Goal: Transaction & Acquisition: Download file/media

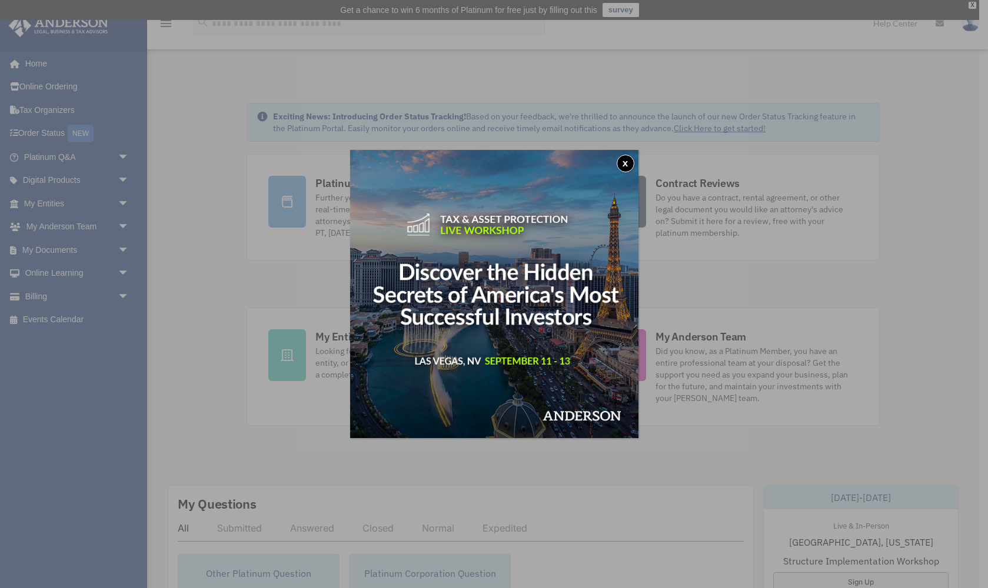
click at [621, 162] on button "x" at bounding box center [626, 164] width 18 height 18
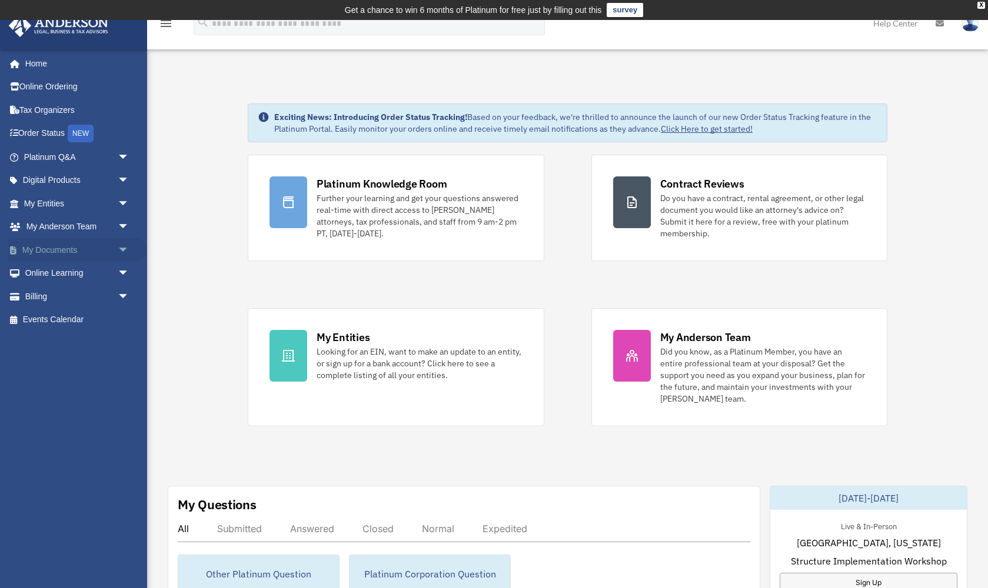
click at [113, 248] on link "My Documents arrow_drop_down" at bounding box center [77, 250] width 139 height 24
click at [46, 198] on link "My Entities arrow_drop_down" at bounding box center [77, 204] width 139 height 24
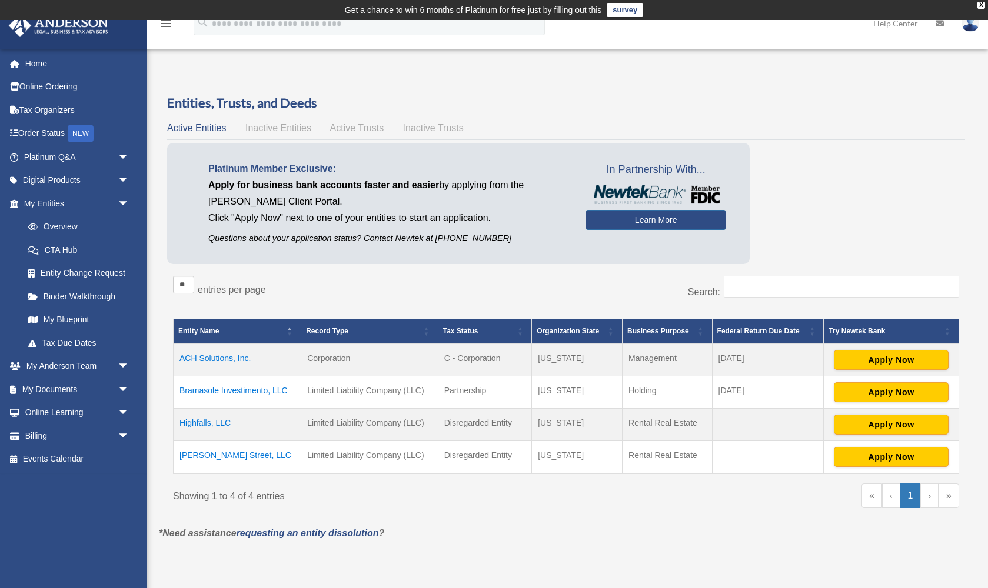
click at [205, 421] on td "Highfalls, LLC" at bounding box center [238, 425] width 128 height 32
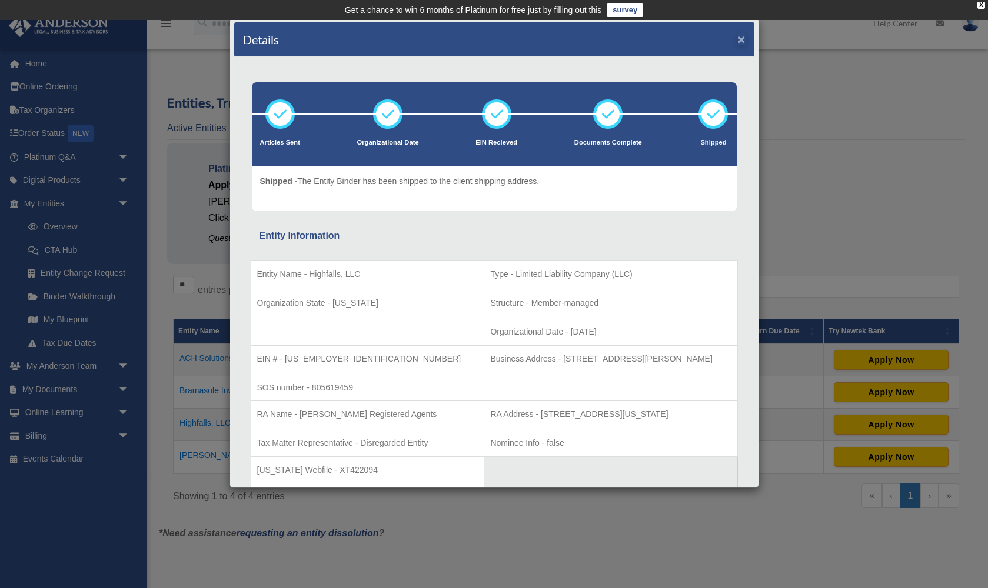
click at [744, 43] on button "×" at bounding box center [742, 39] width 8 height 12
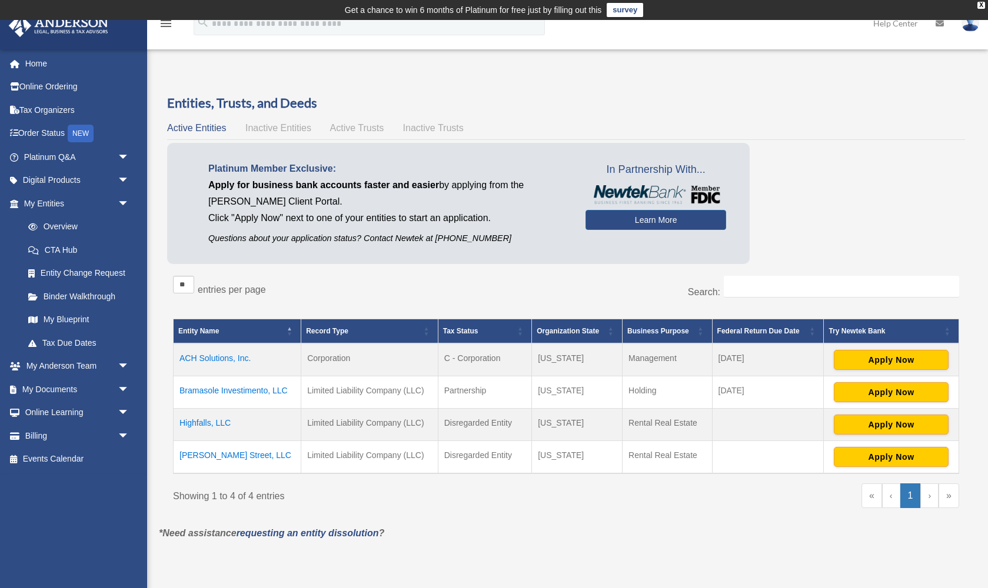
click at [206, 421] on td "Highfalls, LLC" at bounding box center [238, 425] width 128 height 32
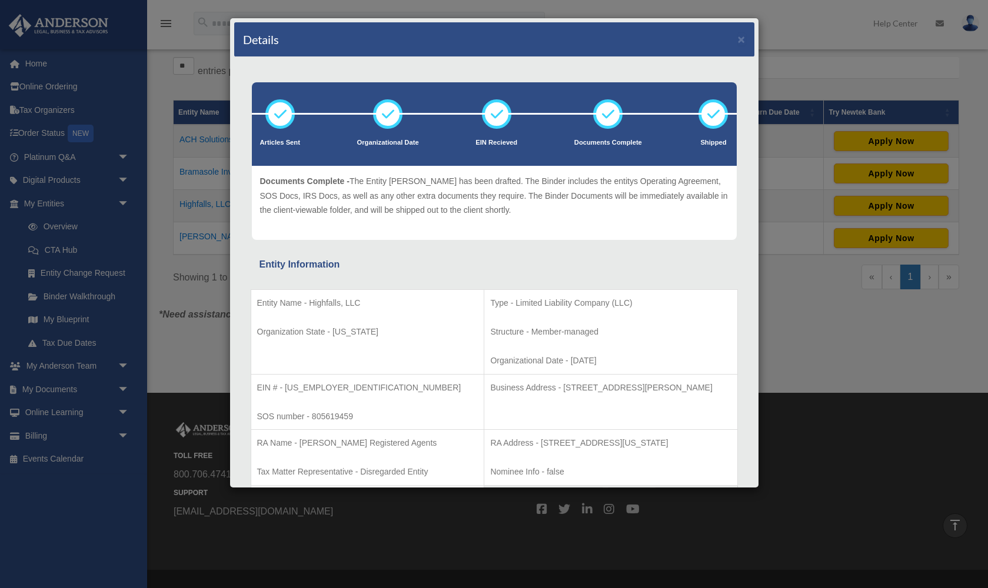
click at [737, 41] on div "Details ×" at bounding box center [494, 39] width 520 height 35
click at [741, 40] on button "×" at bounding box center [742, 39] width 8 height 12
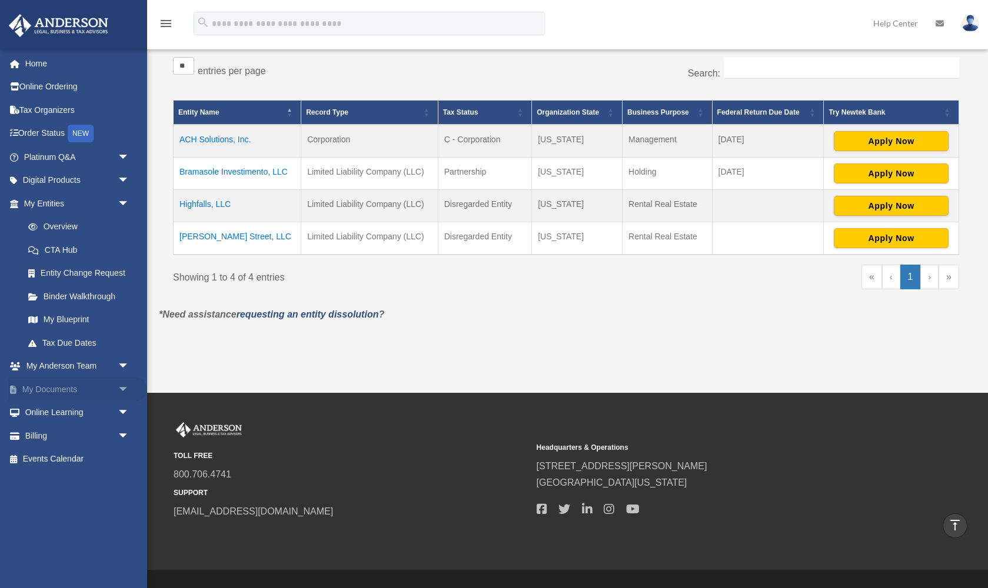
click at [72, 384] on link "My Documents arrow_drop_down" at bounding box center [77, 390] width 139 height 24
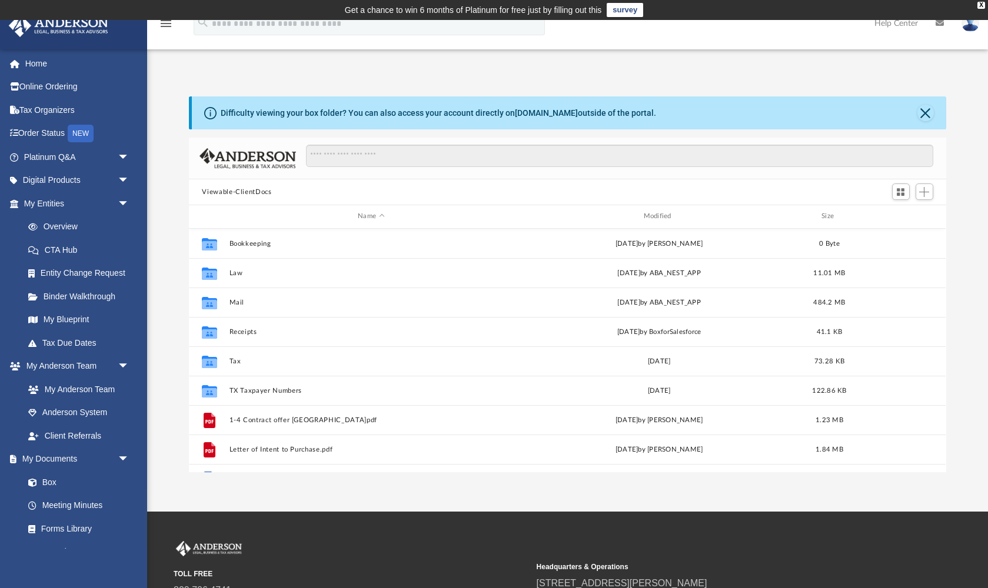
scroll to position [268, 757]
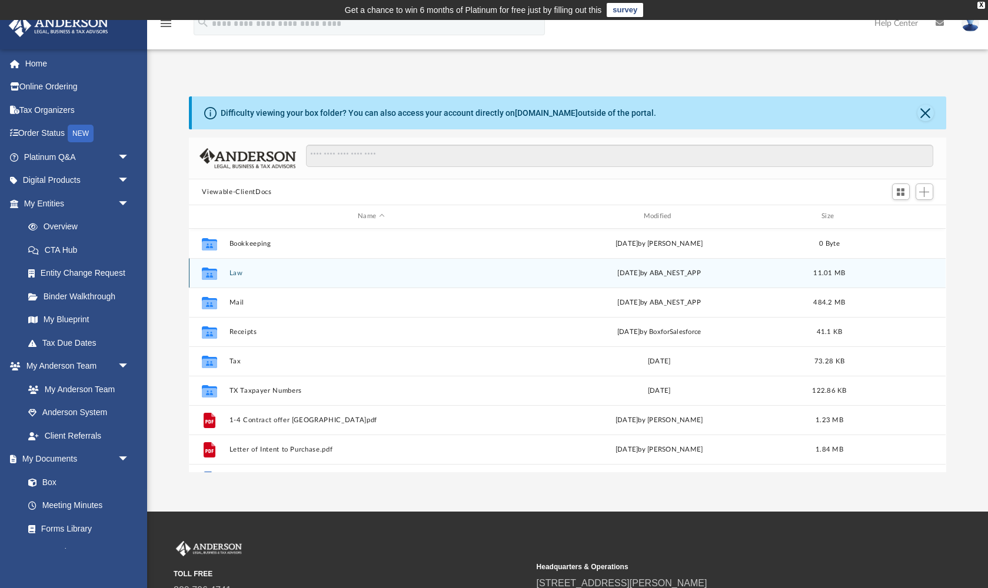
click at [232, 273] on button "Law" at bounding box center [370, 273] width 283 height 8
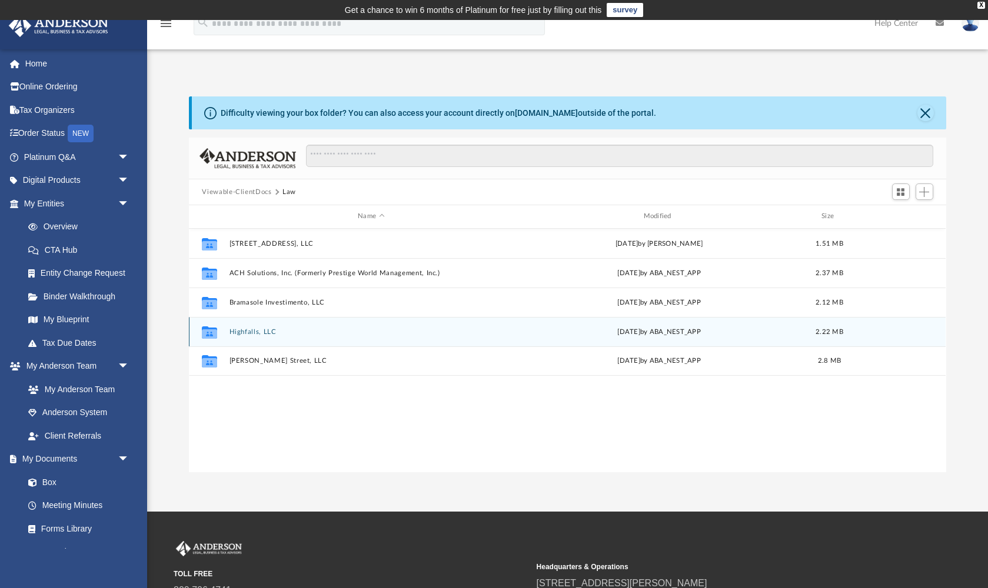
click at [248, 332] on button "Highfalls, LLC" at bounding box center [370, 332] width 283 height 8
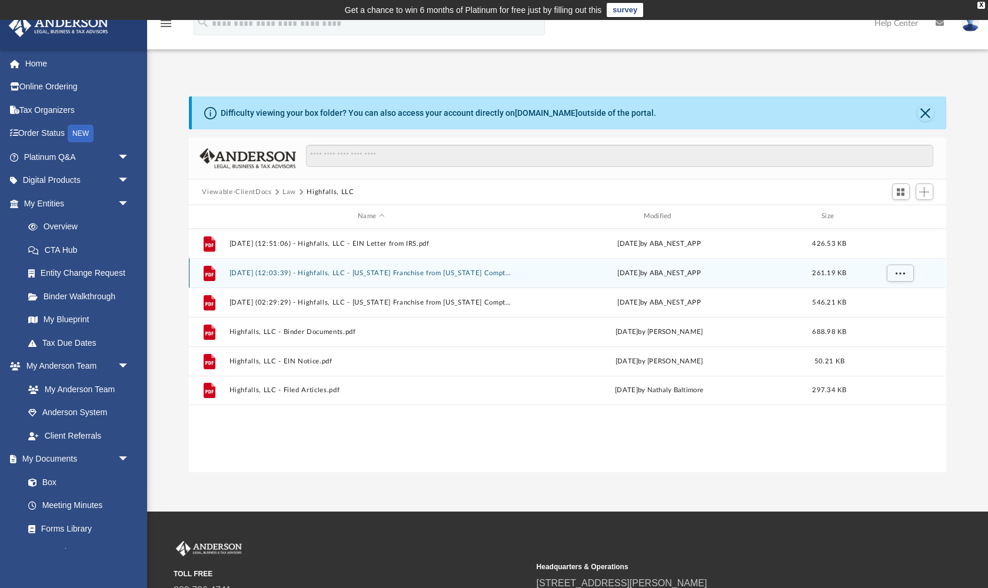
click at [262, 273] on button "[DATE] (12:03:39) - Highfalls, LLC - [US_STATE] Franchise from [US_STATE] Compt…" at bounding box center [370, 273] width 283 height 8
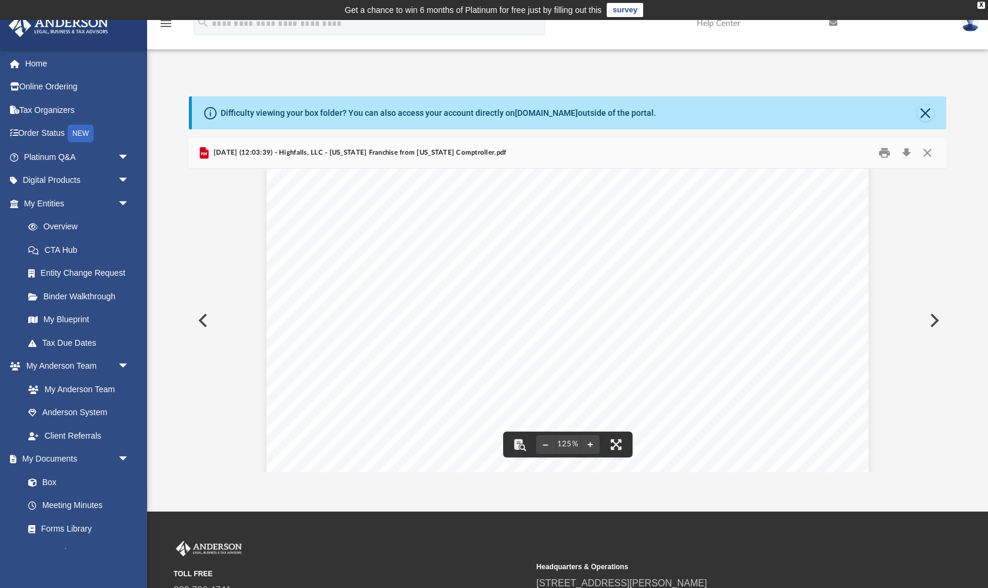
scroll to position [149, 0]
click at [905, 154] on button "Download" at bounding box center [906, 153] width 21 height 18
click at [926, 154] on button "Close" at bounding box center [927, 153] width 21 height 18
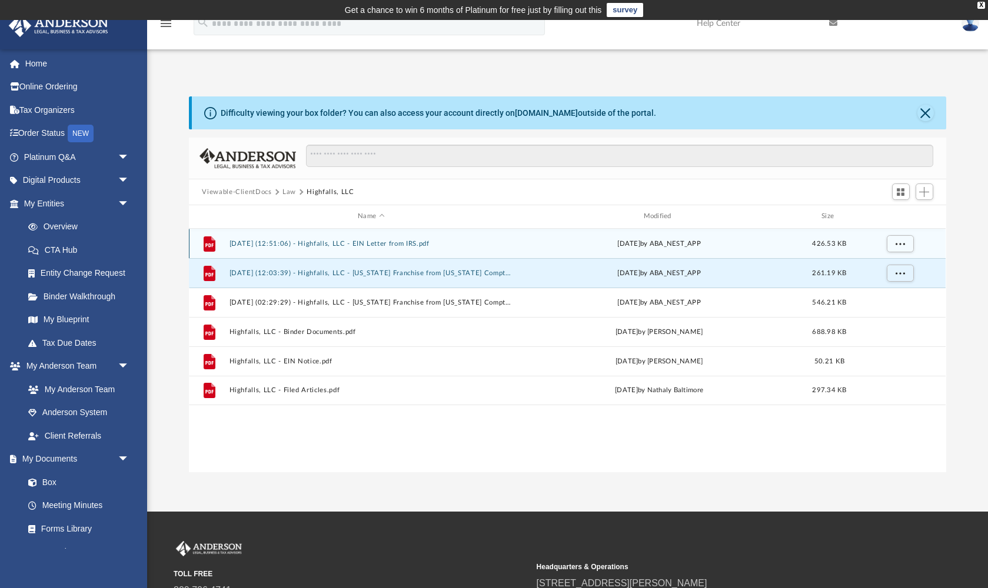
click at [256, 244] on button "[DATE] (12:51:06) - Highfalls, LLC - EIN Letter from IRS.pdf" at bounding box center [370, 244] width 283 height 8
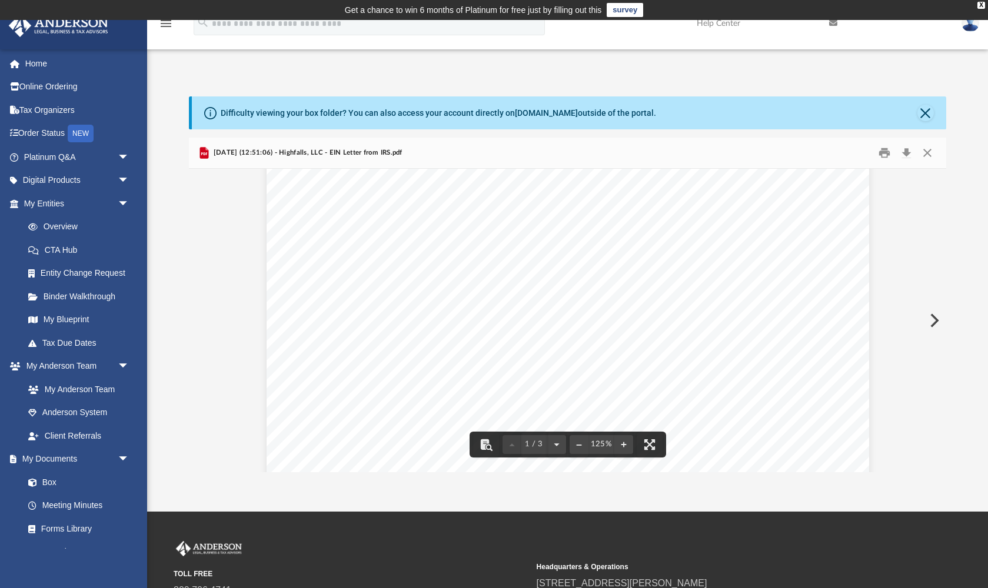
scroll to position [334, 0]
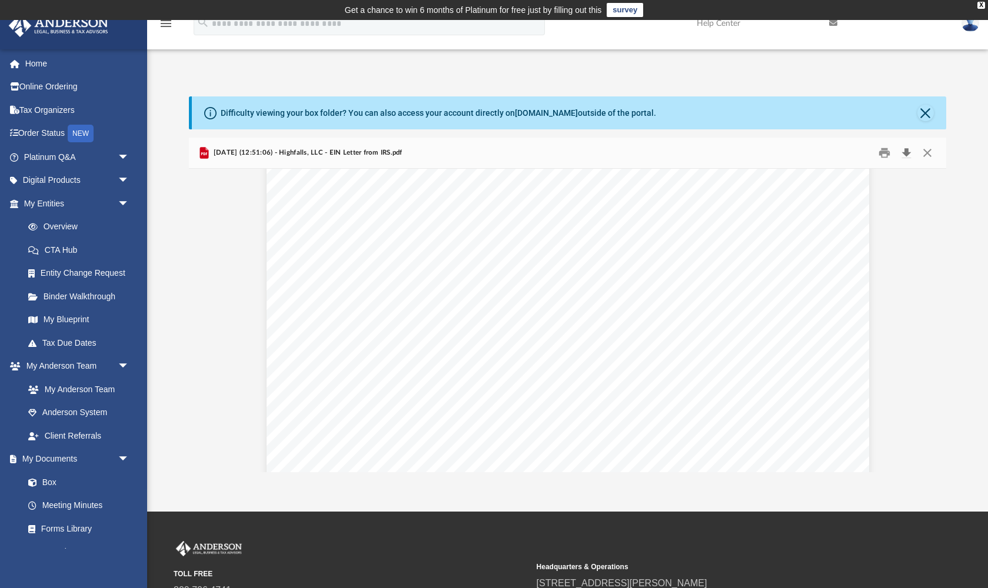
click at [908, 151] on button "Download" at bounding box center [906, 153] width 21 height 18
click at [926, 110] on button "Close" at bounding box center [925, 113] width 16 height 16
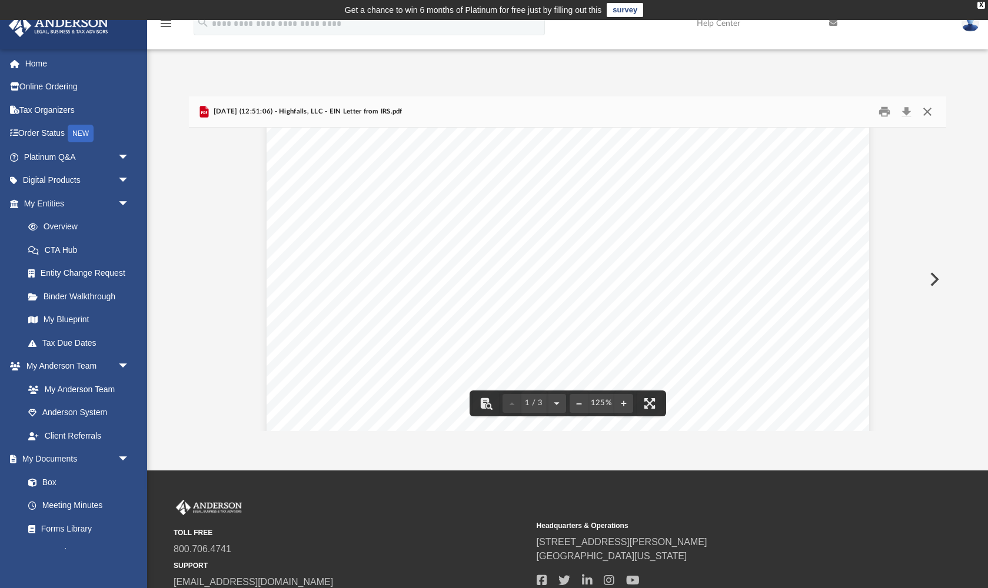
click at [923, 111] on button "Close" at bounding box center [927, 112] width 21 height 18
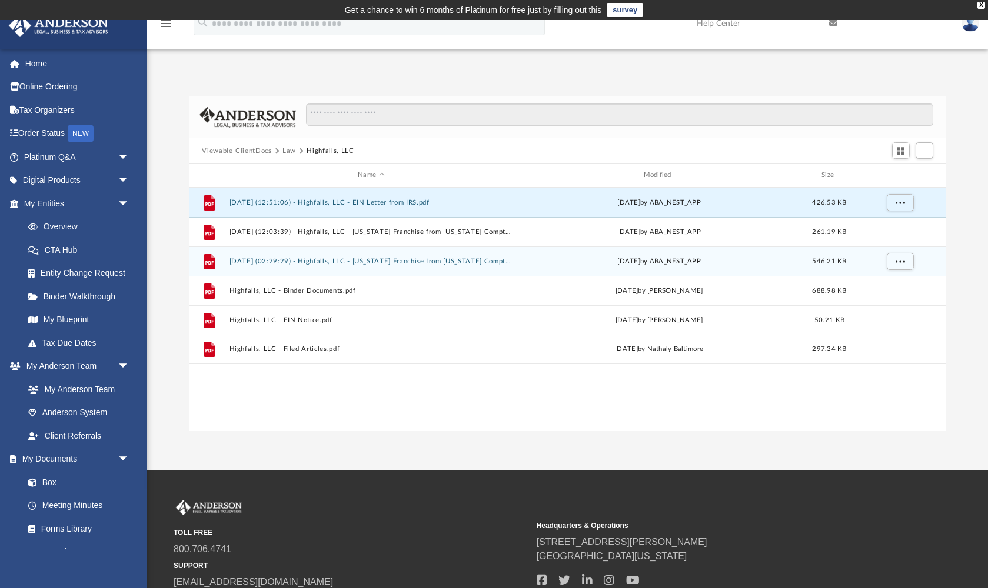
click at [360, 260] on button "[DATE] (02:29:29) - Highfalls, LLC - [US_STATE] Franchise from [US_STATE] Compt…" at bounding box center [370, 262] width 283 height 8
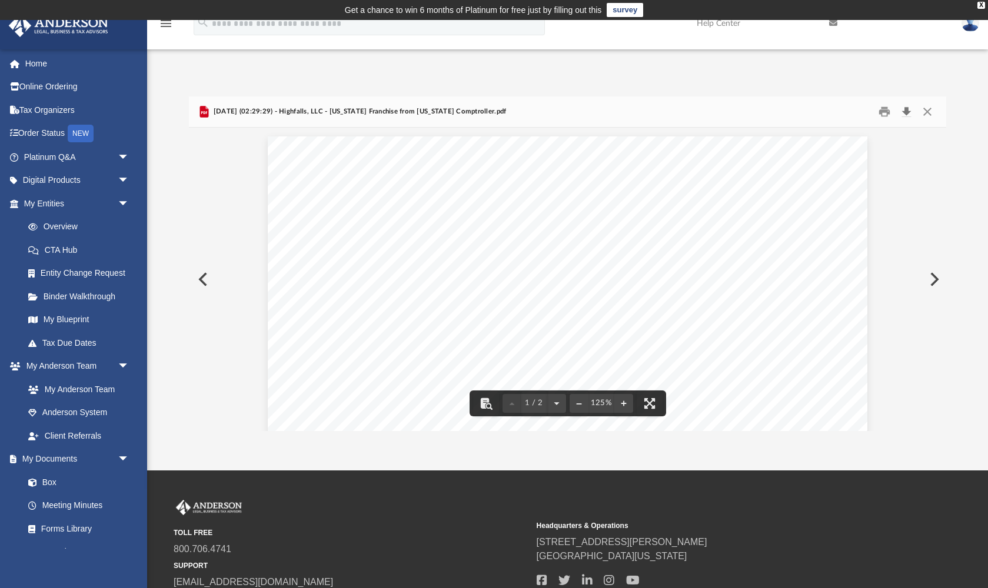
click at [905, 109] on button "Download" at bounding box center [906, 112] width 21 height 18
click at [924, 112] on button "Close" at bounding box center [927, 112] width 21 height 18
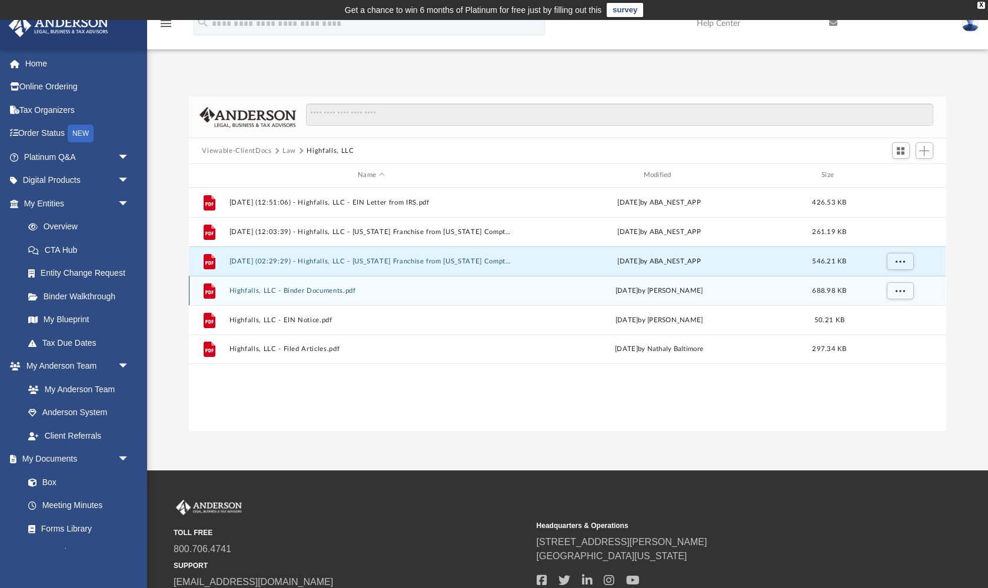
click at [244, 290] on button "Highfalls, LLC - Binder Documents.pdf" at bounding box center [370, 291] width 283 height 8
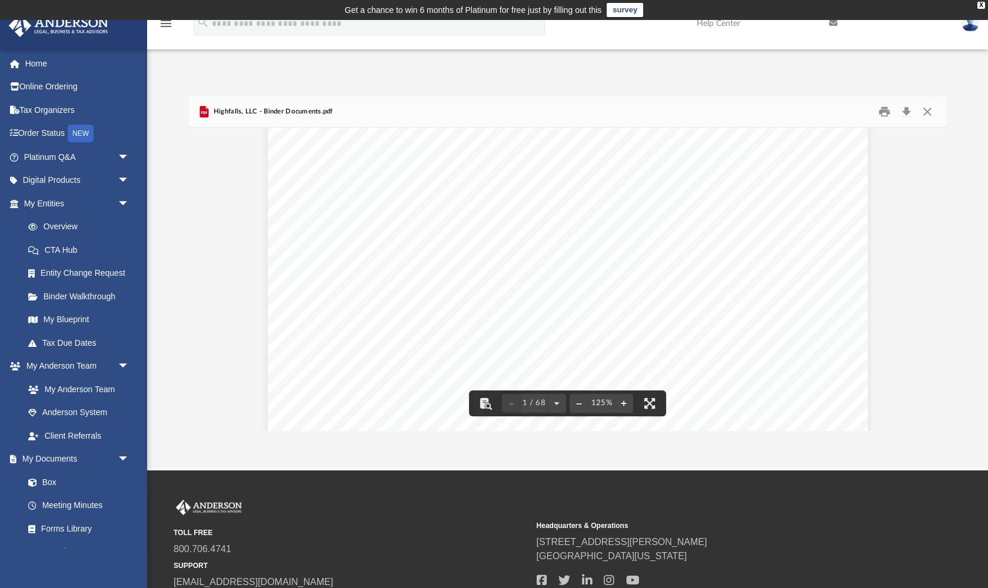
scroll to position [436, 0]
click at [907, 112] on button "Download" at bounding box center [906, 112] width 21 height 18
click at [923, 113] on button "Close" at bounding box center [927, 112] width 21 height 18
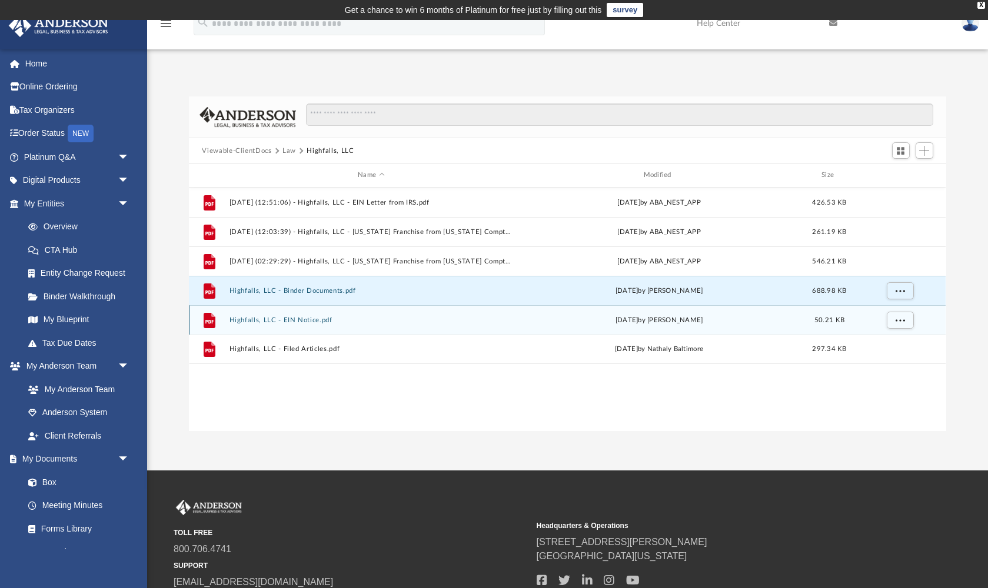
click at [269, 317] on button "Highfalls, LLC - EIN Notice.pdf" at bounding box center [370, 321] width 283 height 8
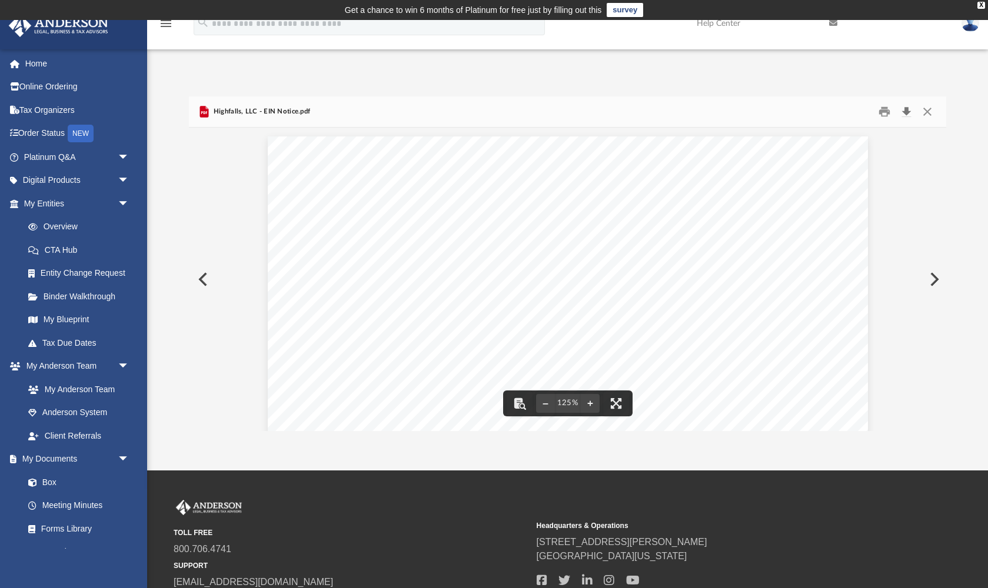
click at [904, 113] on button "Download" at bounding box center [906, 112] width 21 height 18
click at [932, 109] on button "Close" at bounding box center [927, 112] width 21 height 18
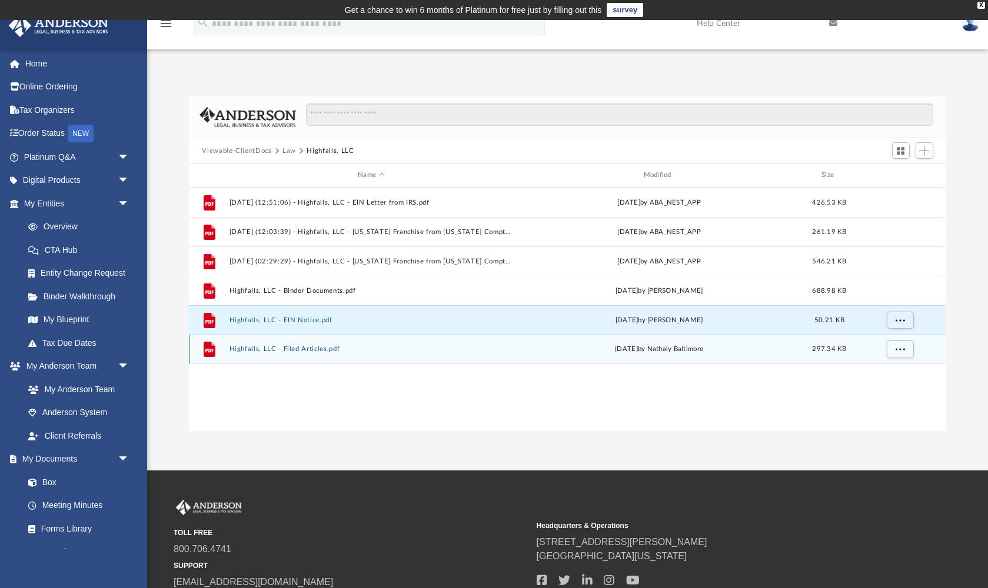
click at [259, 348] on button "Highfalls, LLC - Filed Articles.pdf" at bounding box center [370, 349] width 283 height 8
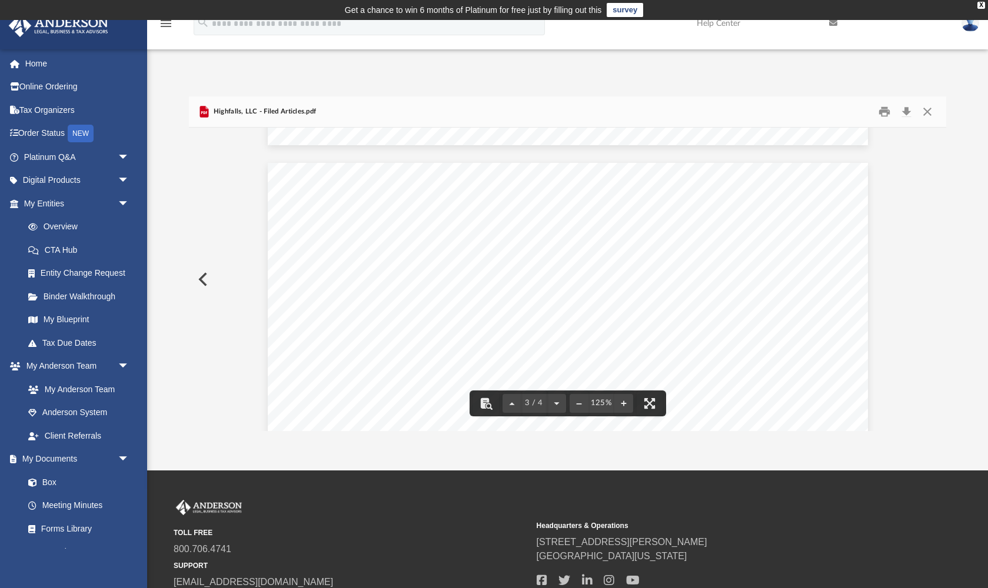
scroll to position [1579, 0]
click at [907, 115] on button "Download" at bounding box center [906, 112] width 21 height 18
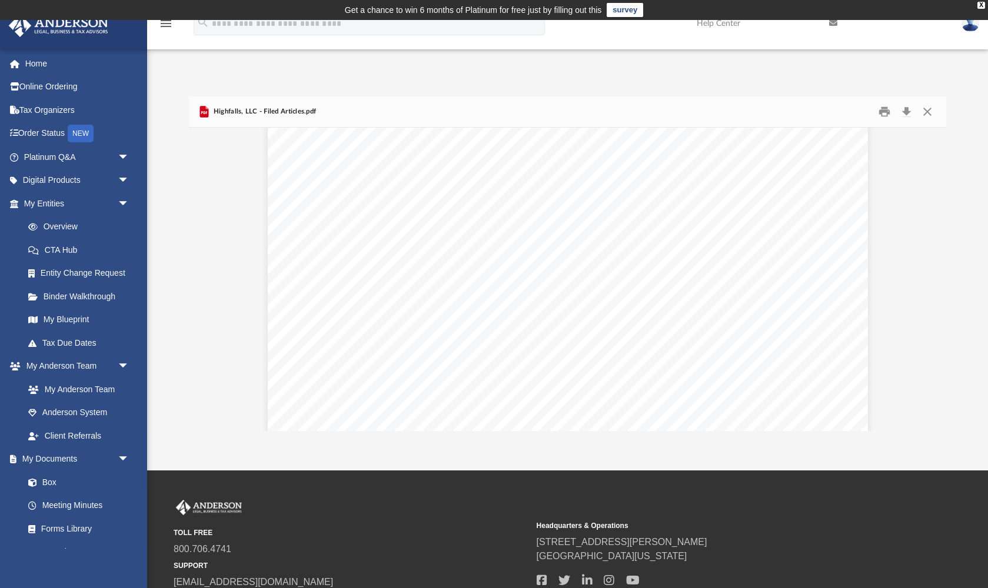
scroll to position [1936, 0]
